Goal: Use online tool/utility: Utilize a website feature to perform a specific function

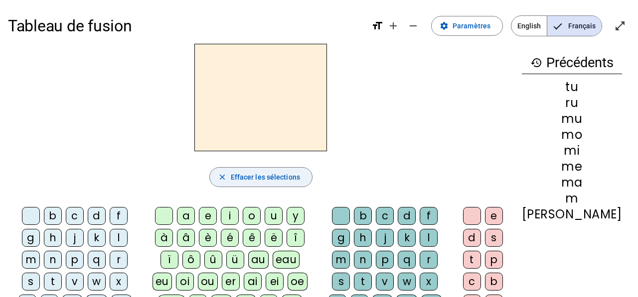
click at [262, 173] on span "Effacer les sélections" at bounding box center [265, 177] width 69 height 12
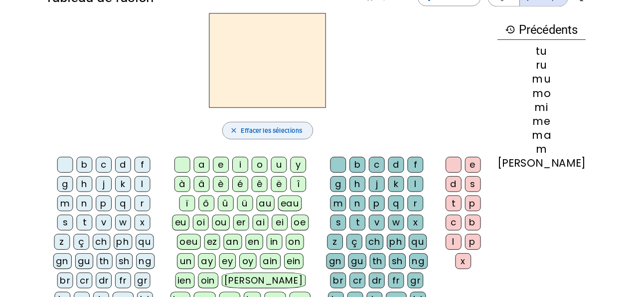
scroll to position [25, 0]
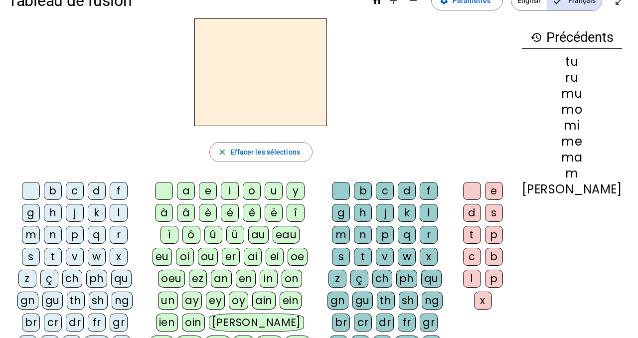
click at [51, 190] on div "b" at bounding box center [53, 191] width 18 height 18
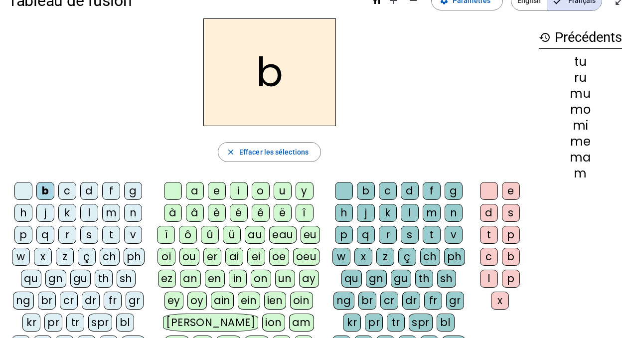
click at [268, 191] on div "o" at bounding box center [261, 191] width 18 height 18
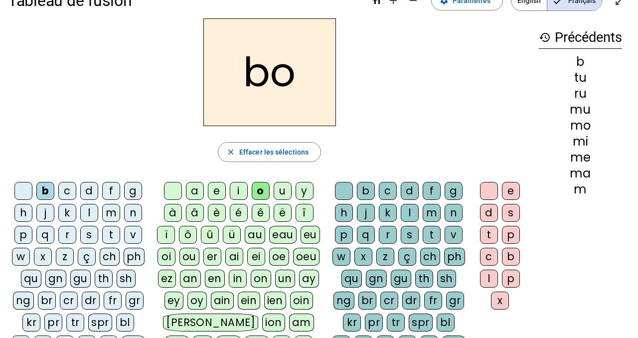
click at [409, 211] on div "l" at bounding box center [410, 213] width 18 height 18
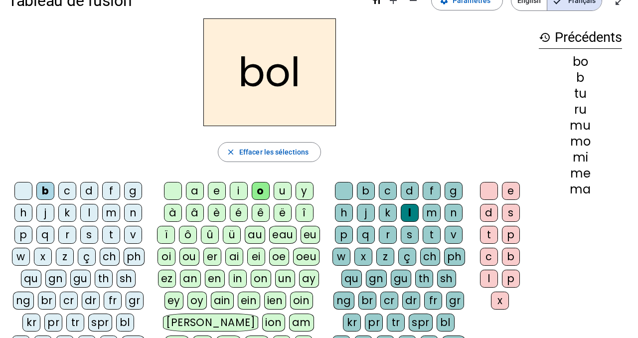
click at [84, 232] on div "s" at bounding box center [89, 235] width 18 height 18
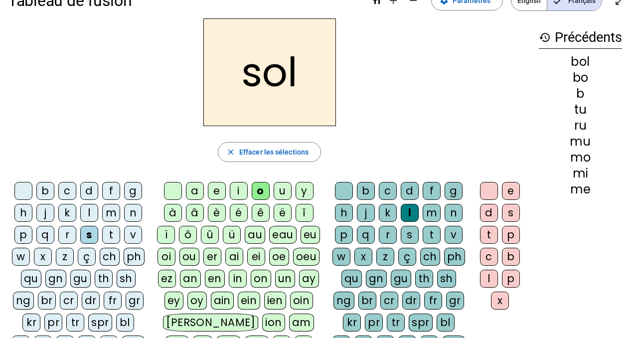
click at [134, 236] on div "v" at bounding box center [133, 235] width 18 height 18
click at [68, 184] on div "c" at bounding box center [67, 191] width 18 height 18
click at [62, 235] on div "r" at bounding box center [67, 235] width 18 height 18
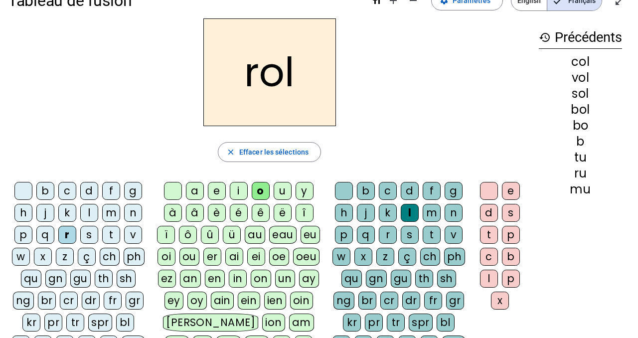
click at [274, 86] on h2 "rol" at bounding box center [269, 72] width 133 height 108
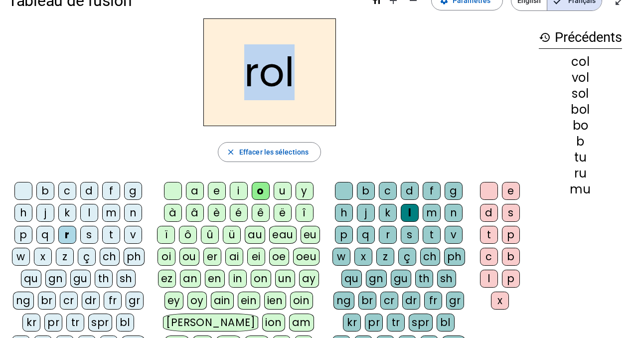
click at [274, 86] on h2 "rol" at bounding box center [269, 72] width 133 height 108
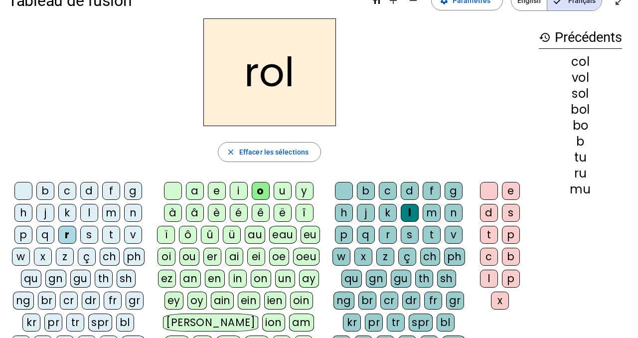
click at [202, 187] on div "a" at bounding box center [195, 191] width 18 height 18
click at [239, 191] on div "i" at bounding box center [239, 191] width 18 height 18
